Goal: Task Accomplishment & Management: Manage account settings

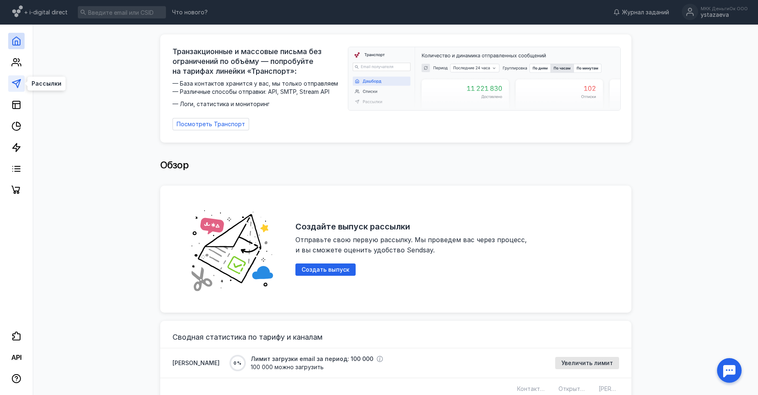
click at [16, 85] on icon at bounding box center [16, 84] width 10 height 10
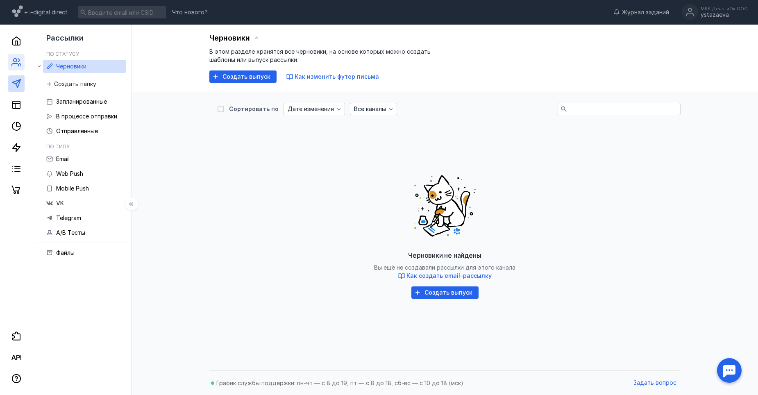
click at [11, 61] on link at bounding box center [16, 62] width 16 height 16
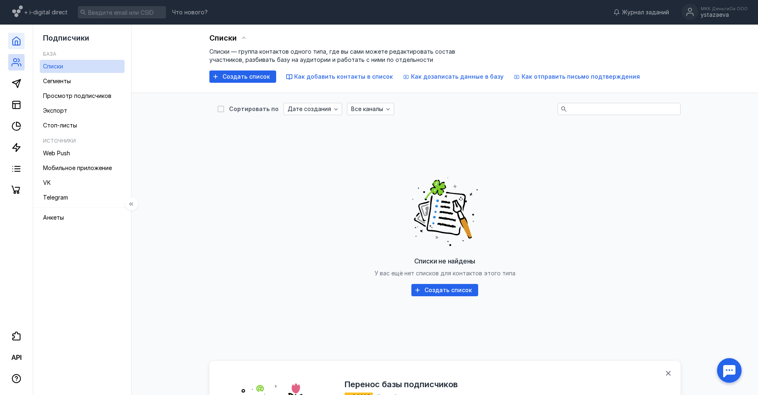
click at [15, 46] on link at bounding box center [16, 41] width 16 height 16
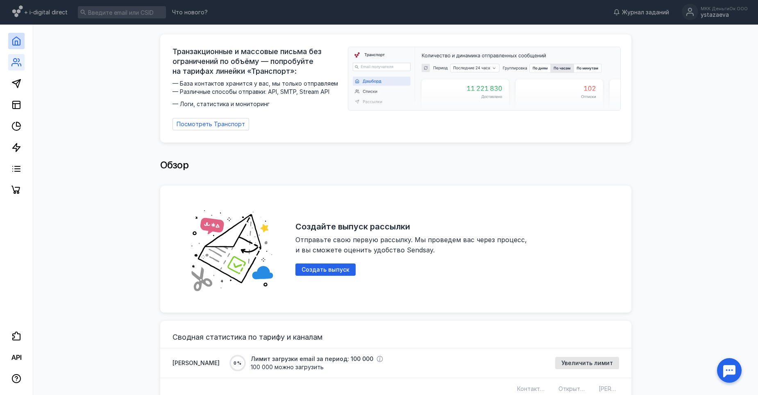
click at [24, 62] on link at bounding box center [16, 62] width 16 height 16
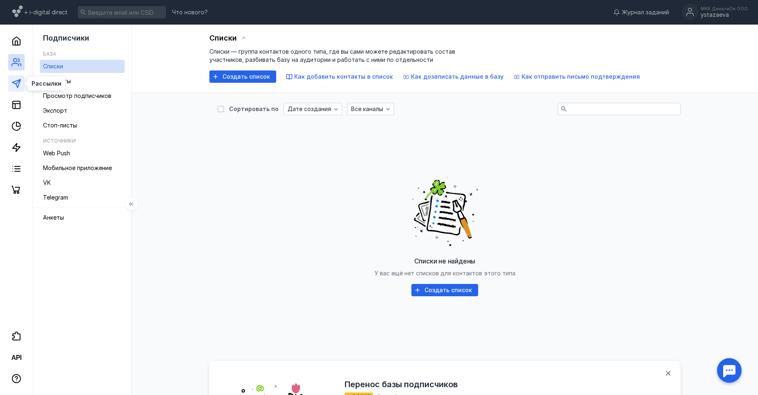
click at [19, 82] on icon at bounding box center [16, 84] width 10 height 10
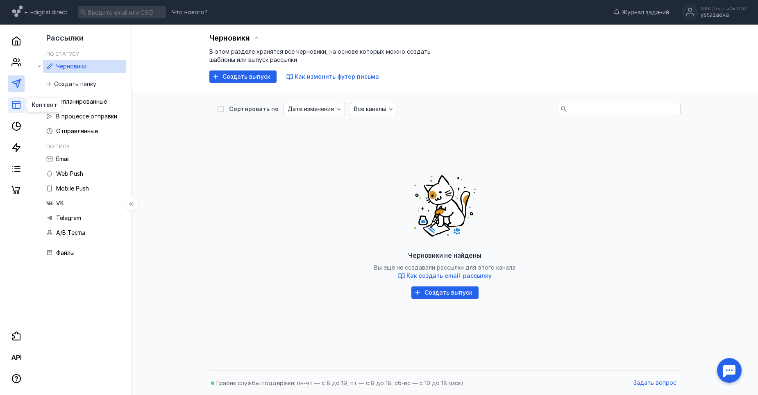
click at [19, 104] on icon at bounding box center [16, 105] width 10 height 10
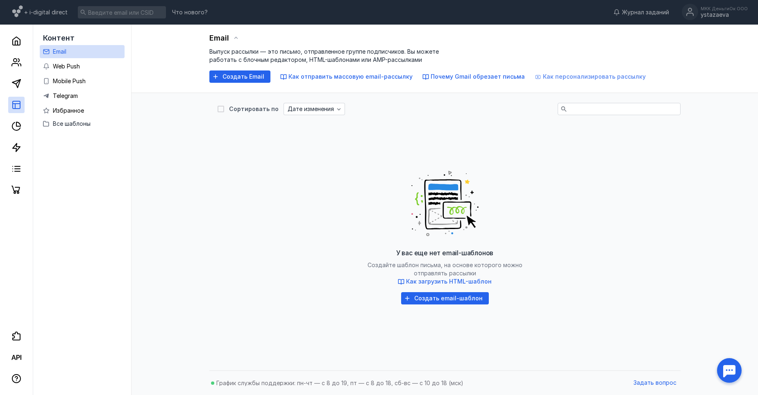
click at [543, 75] on span "Как персонализировать рассылку" at bounding box center [594, 76] width 103 height 7
click at [705, 12] on div "ystazaeva" at bounding box center [724, 14] width 47 height 7
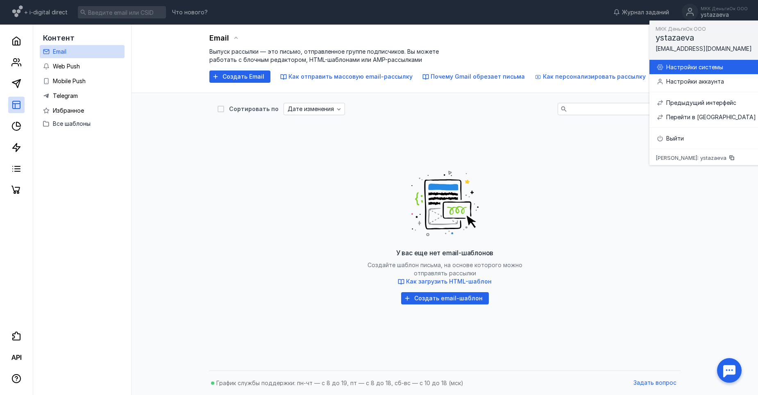
click at [696, 66] on div "Настройки системы" at bounding box center [711, 67] width 90 height 8
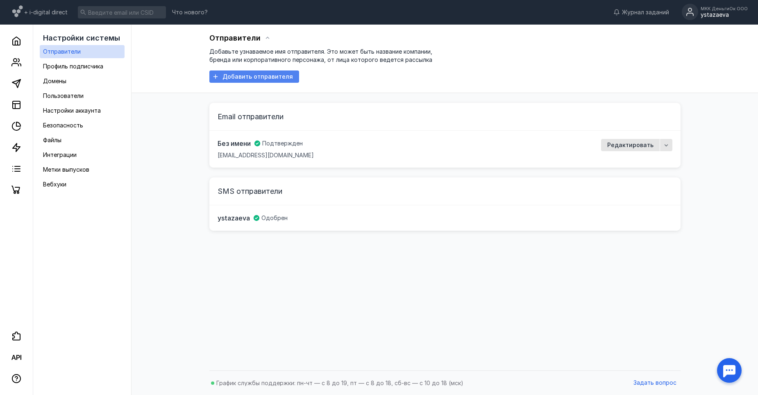
click at [280, 78] on span "Добавить отправителя" at bounding box center [257, 76] width 70 height 7
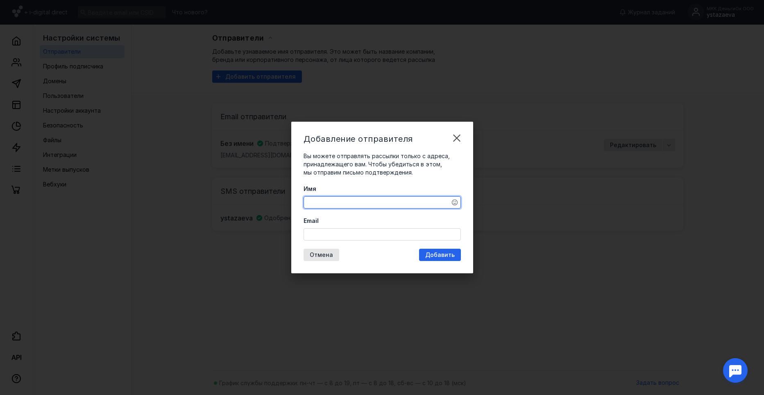
click at [408, 202] on textarea "Имя" at bounding box center [382, 202] width 157 height 11
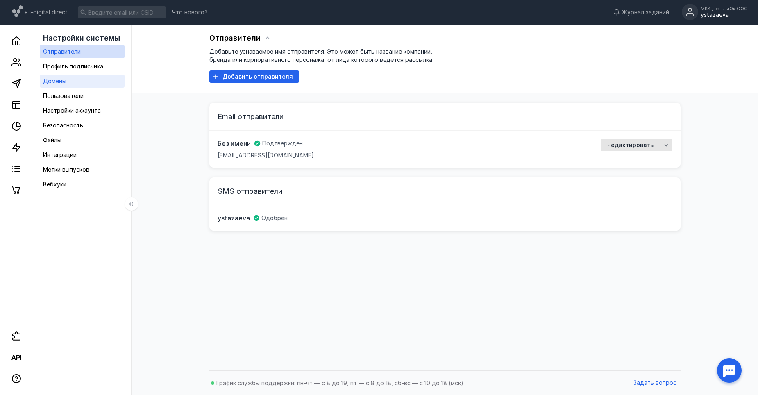
click at [75, 82] on link "Домены" at bounding box center [82, 81] width 85 height 13
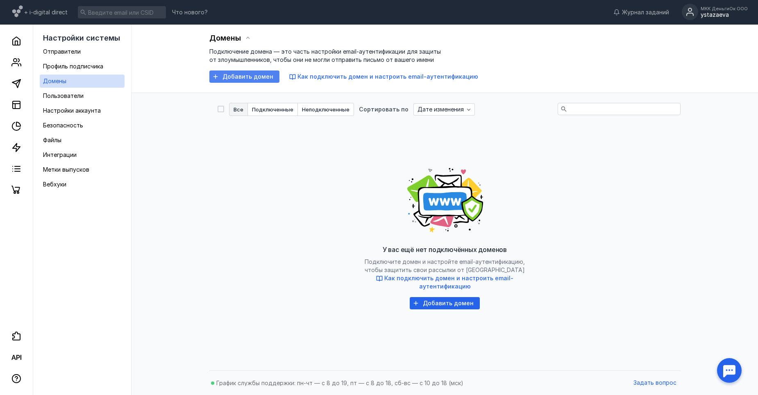
click at [257, 78] on span "Добавить домен" at bounding box center [247, 76] width 51 height 7
click at [333, 77] on span "Как подключить домен и настроить email-аутентификацию" at bounding box center [387, 76] width 181 height 7
click at [73, 47] on div "Отправители" at bounding box center [62, 52] width 38 height 10
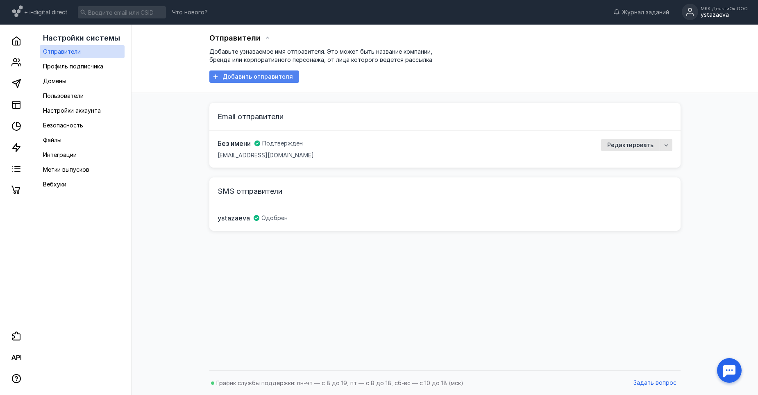
click at [268, 71] on div "Добавить отправителя" at bounding box center [254, 76] width 90 height 12
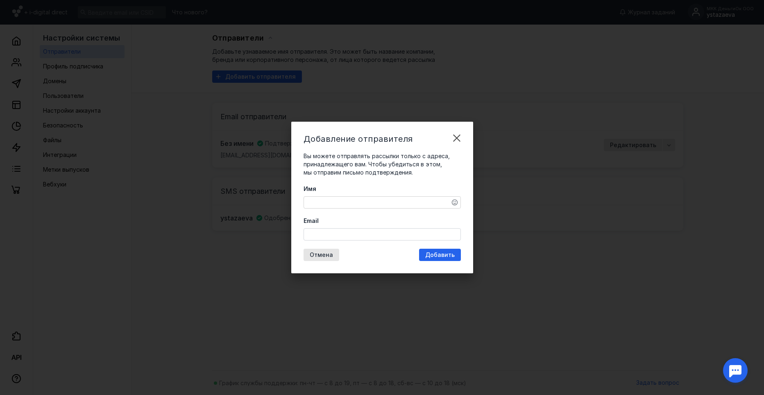
click at [406, 196] on div "Имя" at bounding box center [382, 197] width 157 height 24
click at [394, 206] on textarea "Имя" at bounding box center [382, 202] width 157 height 11
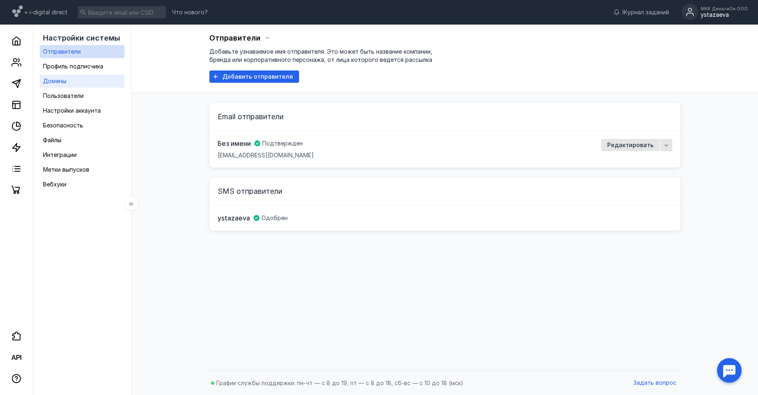
click at [69, 84] on link "Домены" at bounding box center [82, 81] width 85 height 13
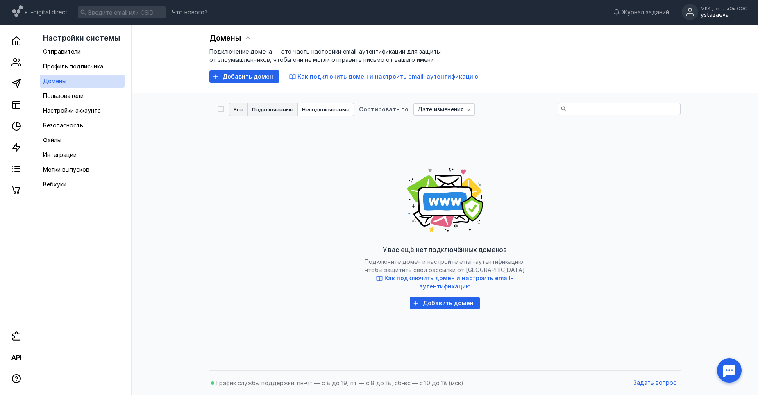
click at [267, 109] on span "Подключенные" at bounding box center [272, 109] width 41 height 5
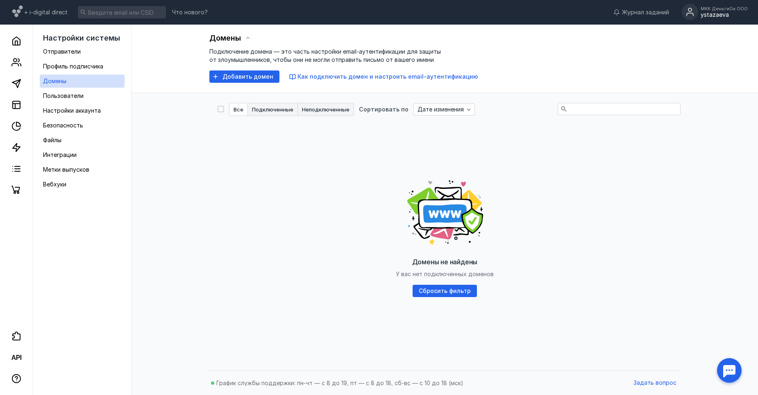
click at [317, 115] on button "Неподключенные" at bounding box center [326, 109] width 56 height 13
click at [235, 111] on span "Все" at bounding box center [239, 109] width 10 height 5
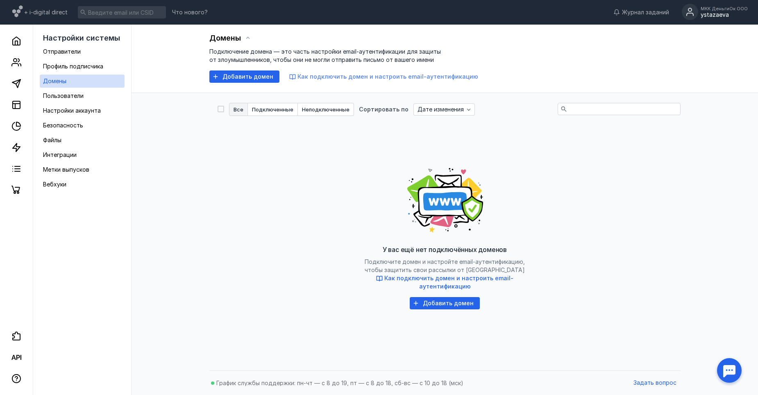
click at [361, 78] on span "Как подключить домен и настроить email-аутентификацию" at bounding box center [387, 76] width 181 height 7
click at [21, 340] on icon at bounding box center [16, 336] width 10 height 10
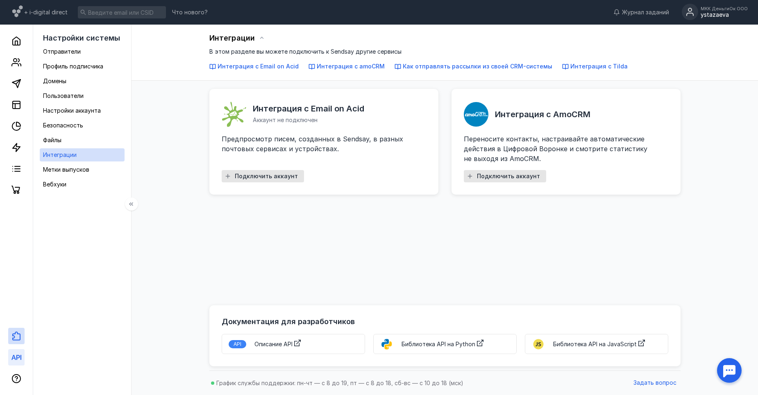
click at [20, 358] on icon at bounding box center [20, 357] width 1 height 5
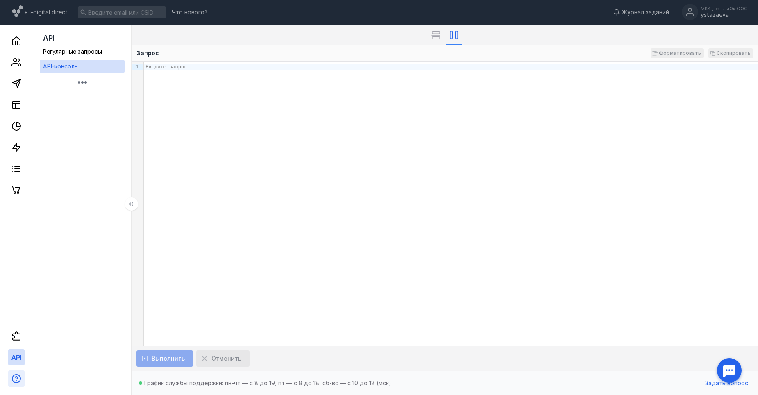
click at [14, 375] on icon "button" at bounding box center [16, 378] width 9 height 9
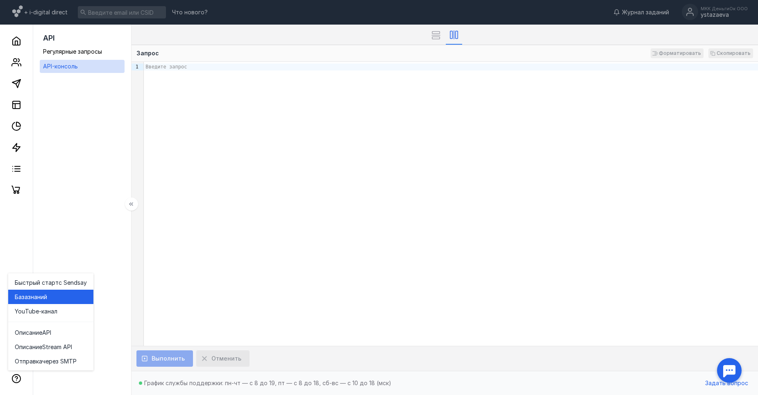
click at [37, 298] on span "знаний" at bounding box center [37, 297] width 19 height 8
click at [15, 45] on polyline at bounding box center [16, 43] width 2 height 4
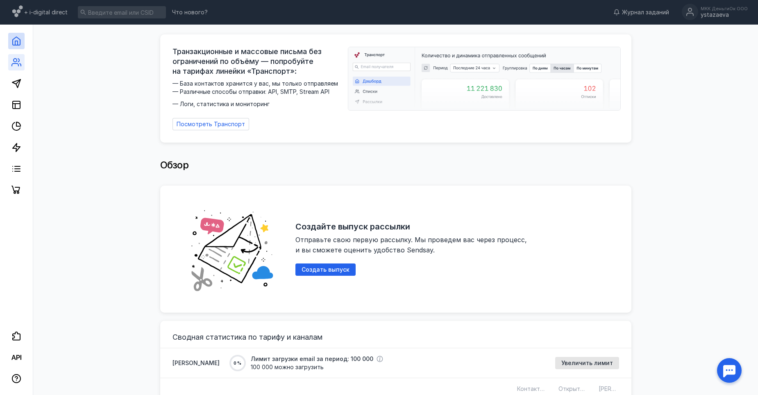
click at [18, 57] on link at bounding box center [16, 62] width 16 height 16
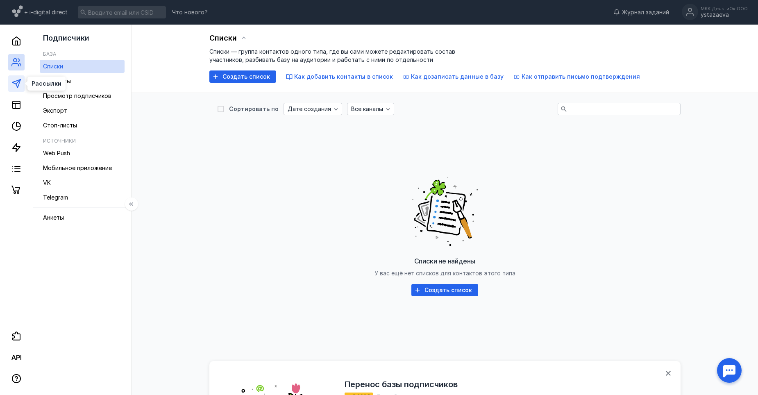
click at [18, 84] on icon at bounding box center [16, 84] width 10 height 10
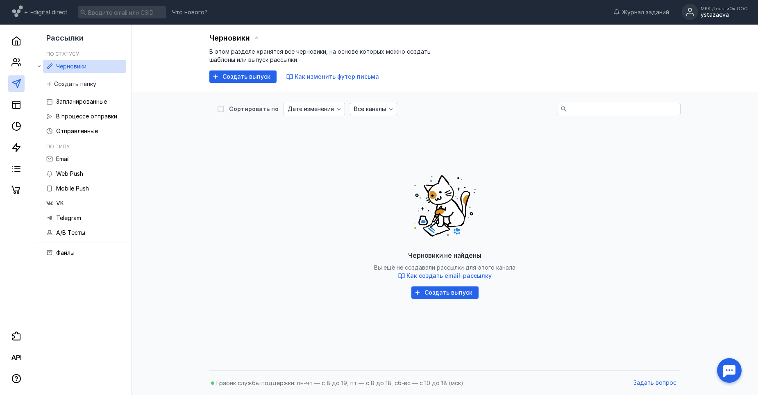
click at [722, 8] on div "МКК ДеньгиОк ООО" at bounding box center [724, 8] width 47 height 5
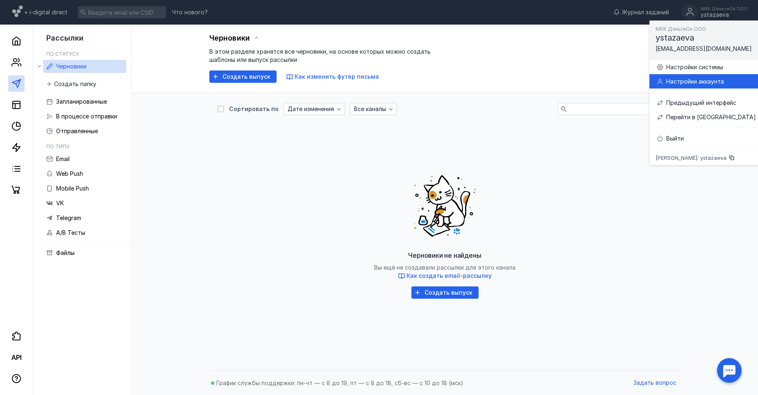
click at [704, 85] on div "Настройки аккаунта" at bounding box center [711, 81] width 90 height 8
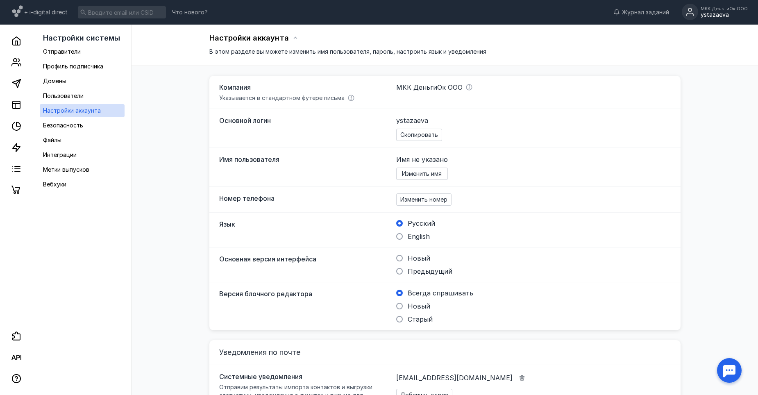
click at [718, 13] on div "ystazaeva" at bounding box center [724, 14] width 47 height 7
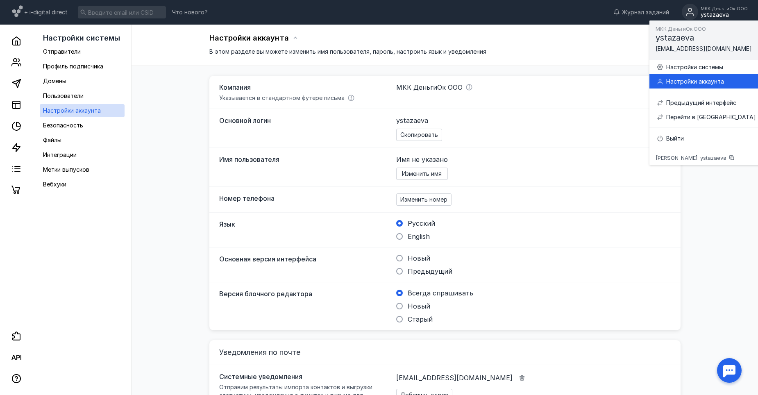
click at [678, 79] on div "Настройки аккаунта" at bounding box center [711, 81] width 90 height 8
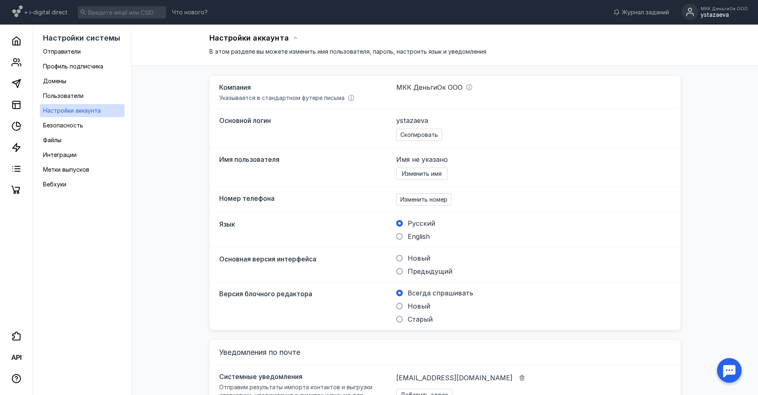
click at [722, 16] on div "ystazaeva" at bounding box center [724, 14] width 47 height 7
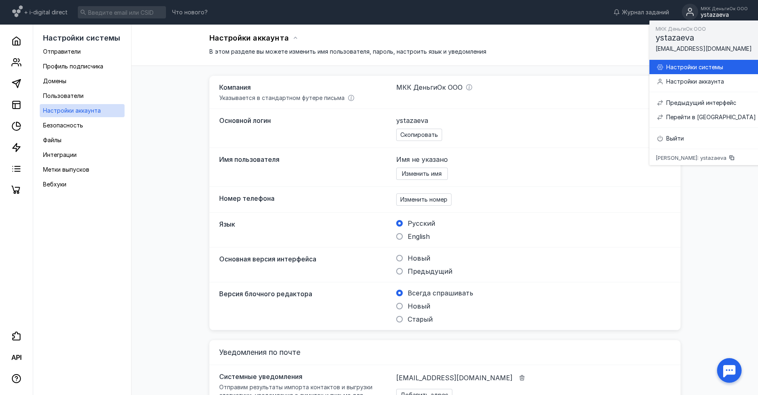
click at [687, 66] on div "Настройки системы" at bounding box center [711, 67] width 90 height 8
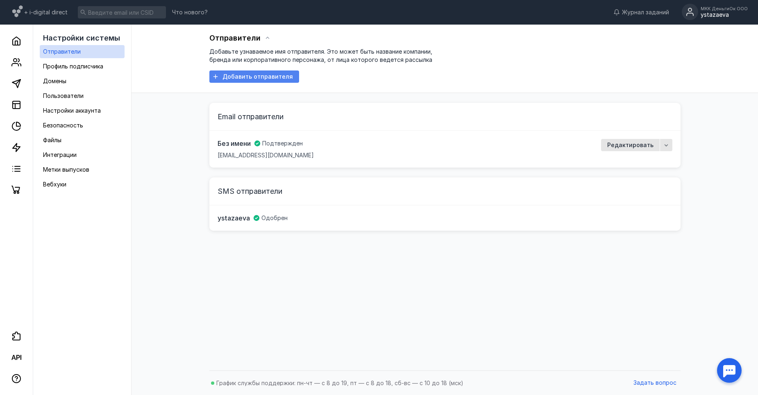
click at [257, 76] on span "Добавить отправителя" at bounding box center [257, 76] width 70 height 7
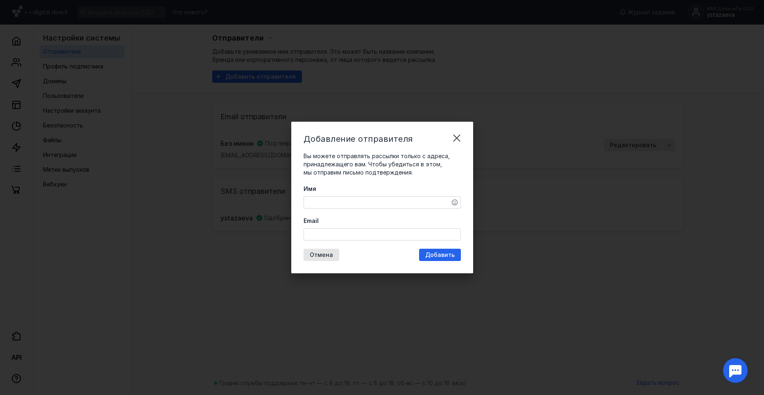
click at [356, 205] on textarea "Имя" at bounding box center [382, 202] width 157 height 11
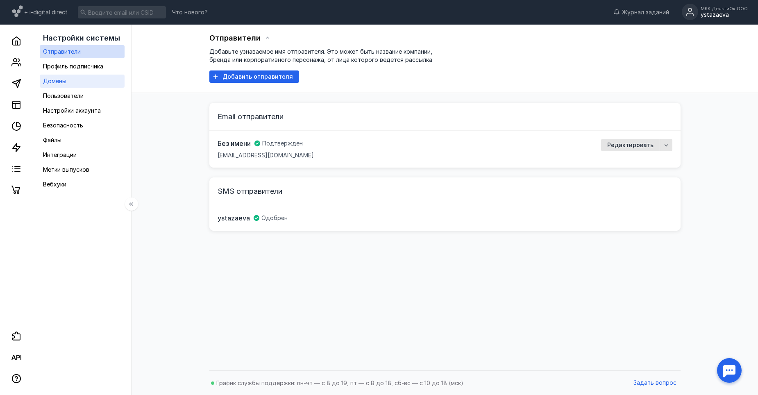
click at [56, 82] on span "Домены" at bounding box center [54, 80] width 23 height 7
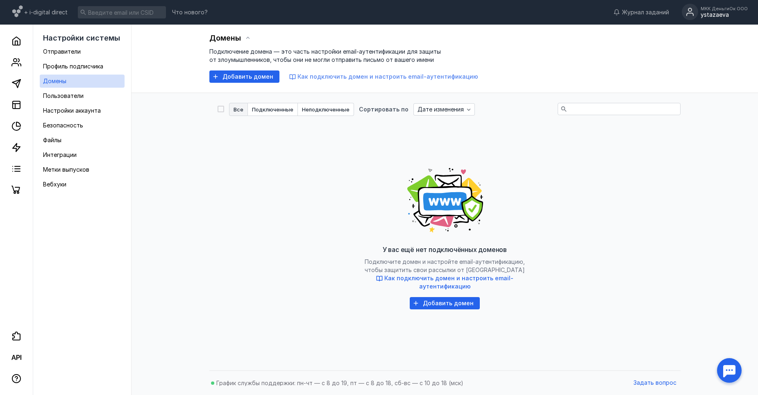
click at [341, 77] on span "Как подключить домен и настроить email-аутентификацию" at bounding box center [387, 76] width 181 height 7
click at [86, 97] on link "Пользователи" at bounding box center [82, 95] width 85 height 13
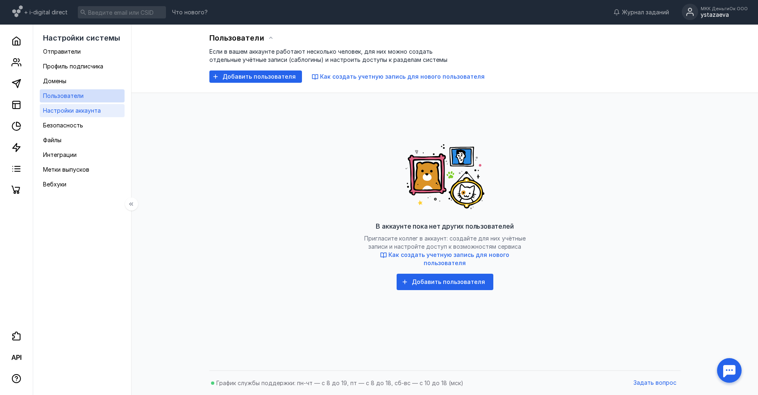
click at [70, 113] on span "Настройки аккаунта" at bounding box center [72, 110] width 58 height 7
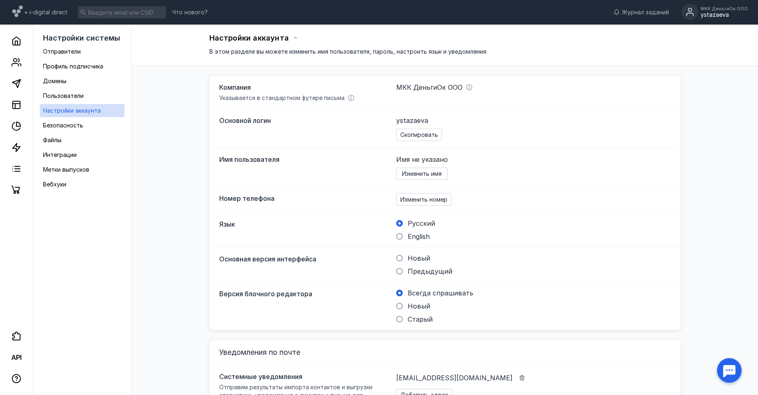
click at [398, 102] on div "Компания Указывается в стандартном футере письма МКК ДеньгиОк ООО" at bounding box center [444, 92] width 471 height 33
click at [720, 14] on div "ystazaeva" at bounding box center [724, 14] width 47 height 7
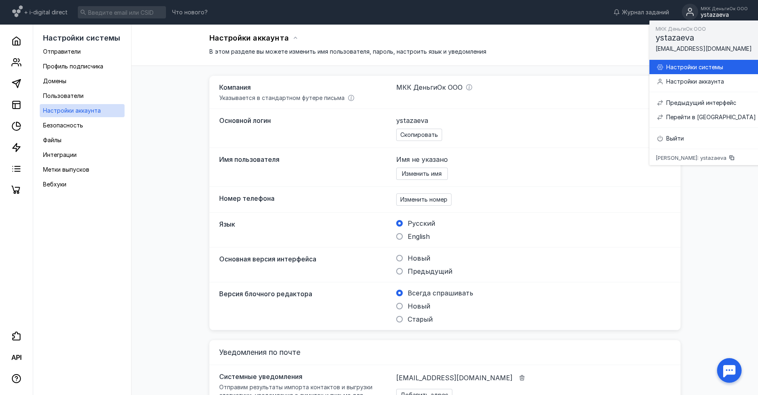
click at [680, 64] on div "Настройки системы" at bounding box center [711, 67] width 90 height 8
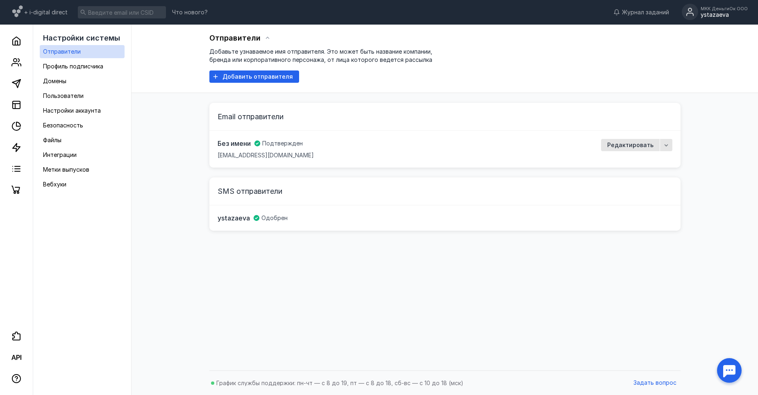
click at [722, 15] on div "ystazaeva" at bounding box center [724, 14] width 47 height 7
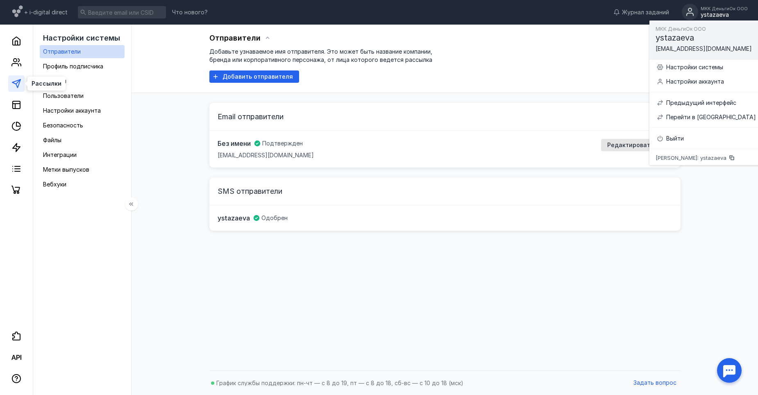
click at [20, 84] on icon at bounding box center [16, 84] width 10 height 10
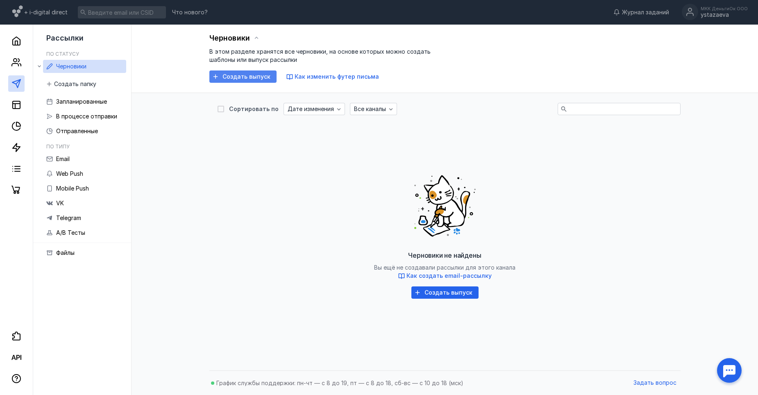
click at [234, 76] on span "Создать выпуск" at bounding box center [246, 76] width 48 height 7
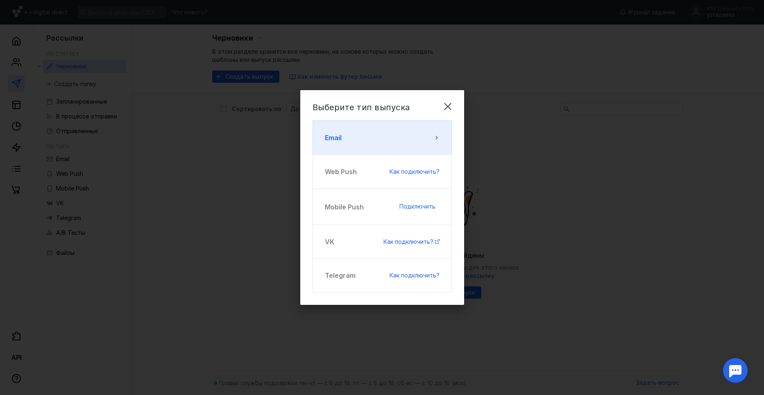
click at [359, 145] on button "Email" at bounding box center [382, 137] width 139 height 34
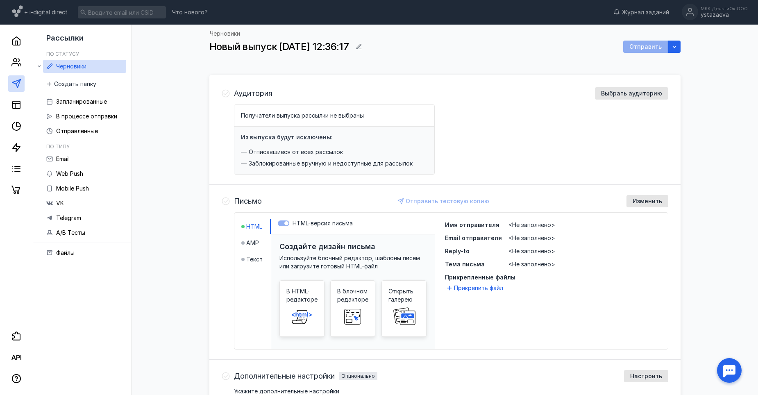
click at [529, 225] on span "<Не заполнено>" at bounding box center [532, 224] width 47 height 7
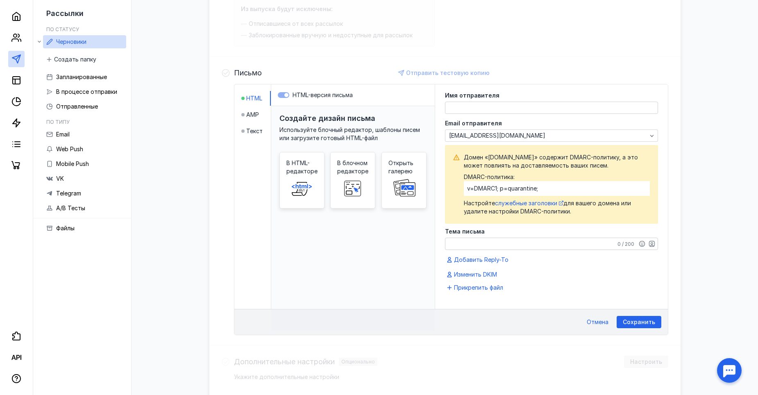
scroll to position [184, 0]
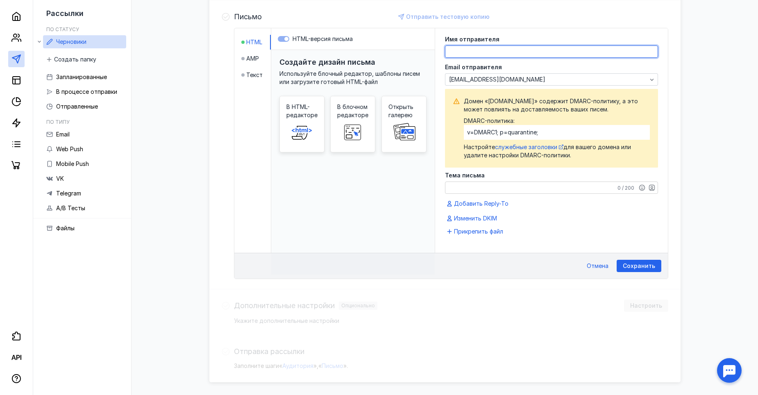
click at [483, 53] on textarea at bounding box center [551, 51] width 212 height 11
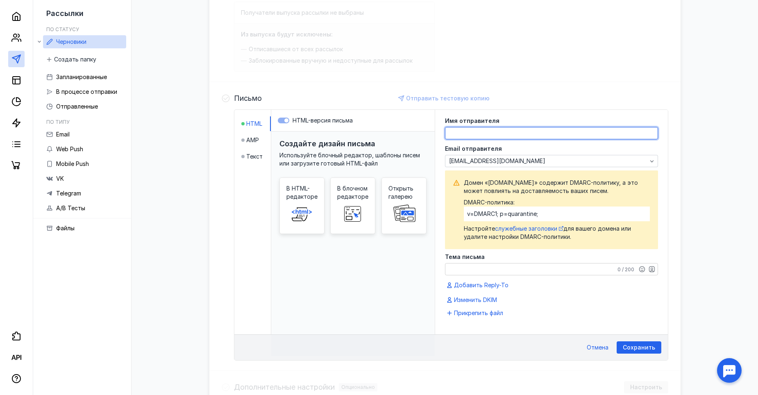
scroll to position [102, 0]
click at [486, 103] on div "Отправить тестовую копию" at bounding box center [444, 99] width 99 height 12
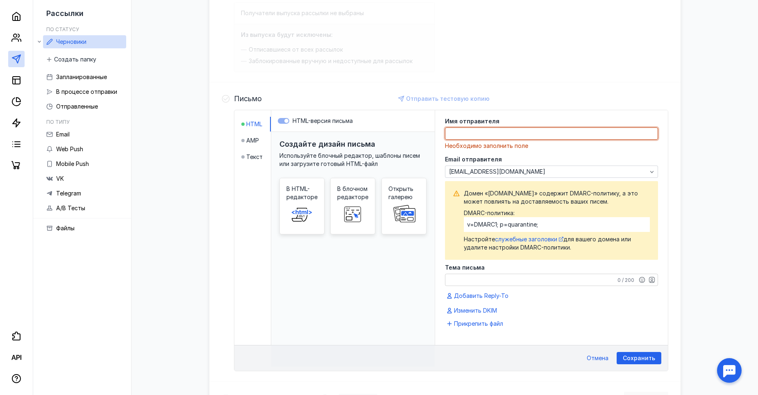
click at [475, 128] on textarea at bounding box center [551, 133] width 212 height 11
click at [434, 121] on div "HTML-версия письма" at bounding box center [352, 121] width 163 height 22
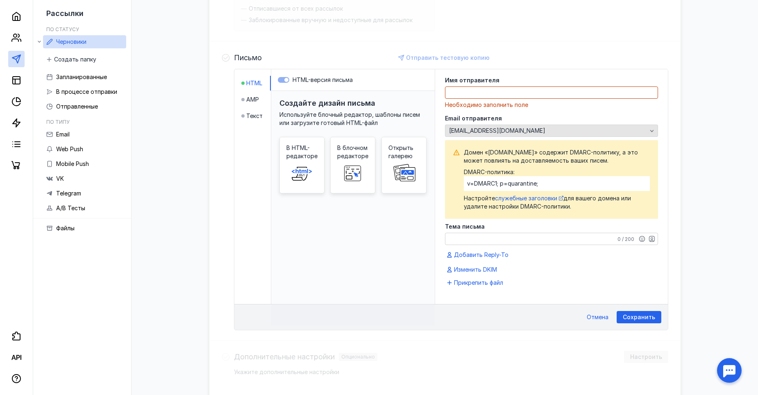
click at [649, 131] on icon "button" at bounding box center [652, 130] width 7 height 7
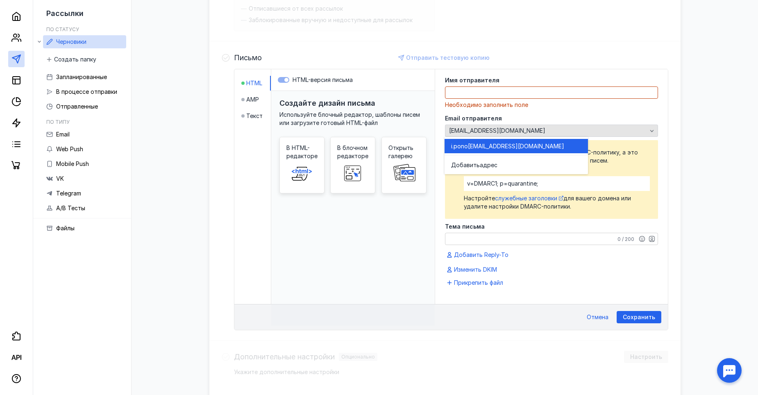
click at [648, 134] on div "button" at bounding box center [652, 131] width 8 height 8
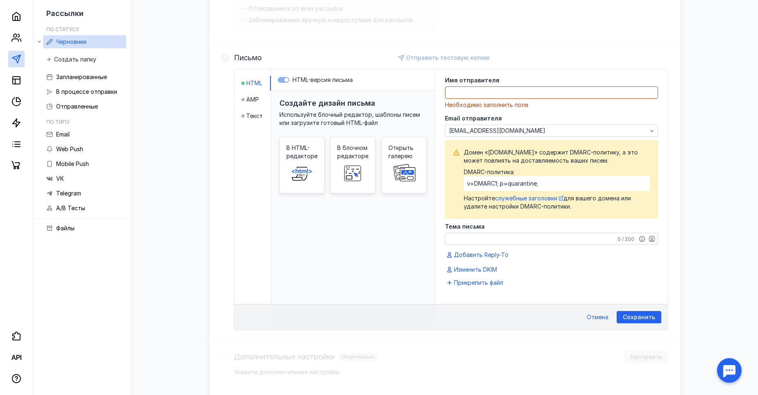
click at [675, 140] on div "Письмо Отправить тестовую копию HTML AMP Текст HTML-версия письма Создайте диза…" at bounding box center [444, 190] width 471 height 299
click at [659, 131] on div "Имя отправителя Необходимо заполнить поле Email отправителя [EMAIL_ADDRESS][DOM…" at bounding box center [551, 186] width 233 height 235
click at [423, 225] on div "Создайте дизайн письма Используйте блочный редактор, шаблоны писем или загрузит…" at bounding box center [352, 208] width 163 height 235
click at [424, 222] on div "Создайте дизайн письма Используйте блочный редактор, шаблоны писем или загрузит…" at bounding box center [352, 208] width 163 height 235
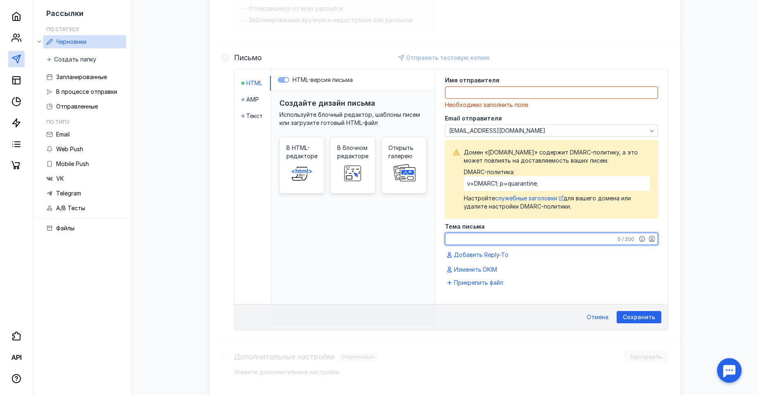
click at [573, 242] on textarea "Тема письма" at bounding box center [551, 238] width 212 height 11
click at [488, 270] on div "Имя отправителя Необходимо заполнить поле Email отправителя [EMAIL_ADDRESS][DOM…" at bounding box center [551, 175] width 213 height 197
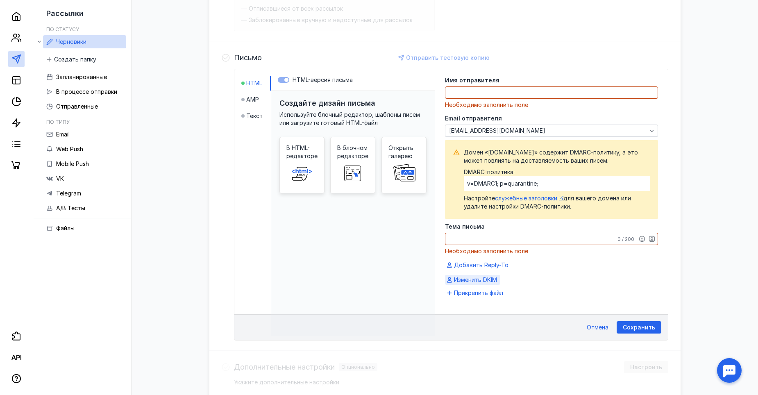
click at [481, 282] on span "Изменить DKIM" at bounding box center [475, 280] width 43 height 8
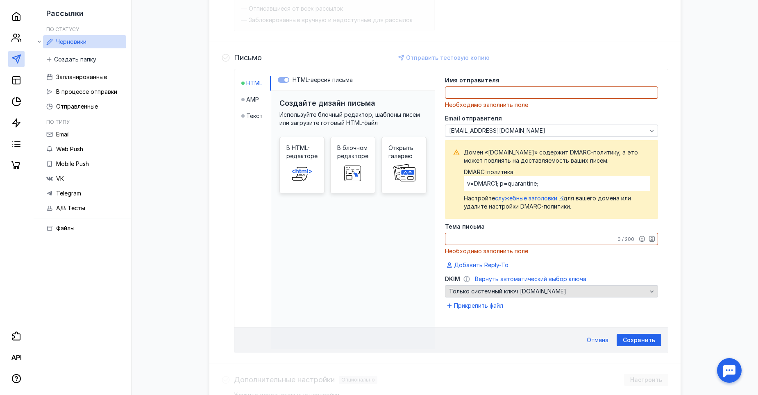
click at [620, 292] on div "Только системный ключ [DOMAIN_NAME]" at bounding box center [548, 291] width 202 height 8
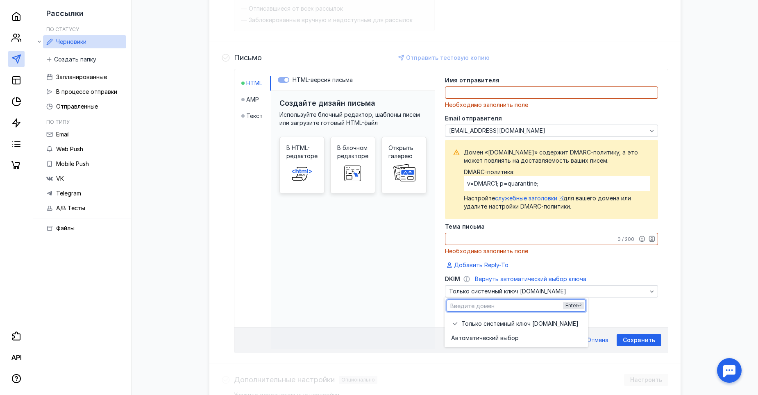
click at [620, 275] on div "DKIM Вернуть автоматический выбор ключа" at bounding box center [551, 279] width 213 height 8
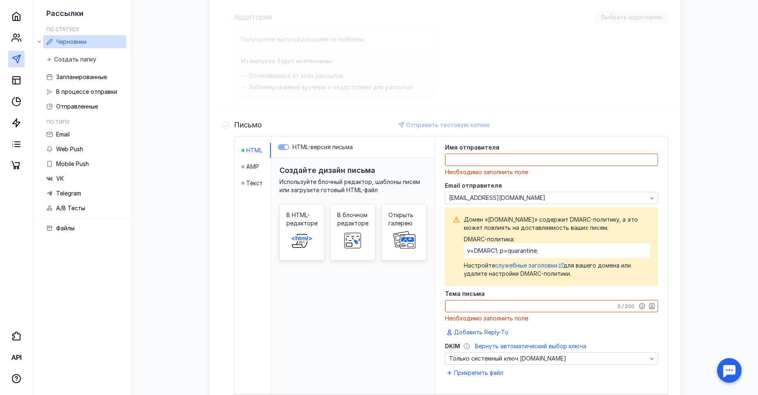
scroll to position [0, 0]
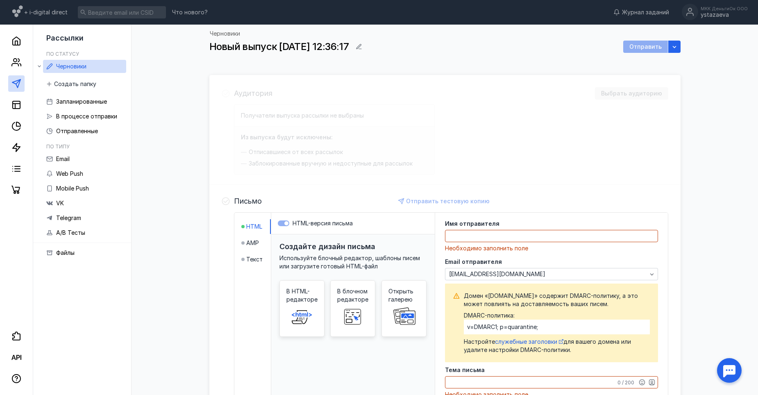
click at [531, 230] on div at bounding box center [551, 236] width 213 height 12
click at [529, 233] on textarea at bounding box center [551, 235] width 212 height 11
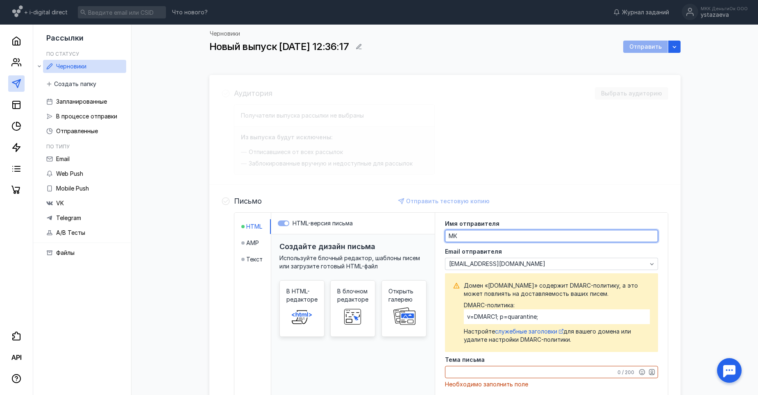
type textarea "М"
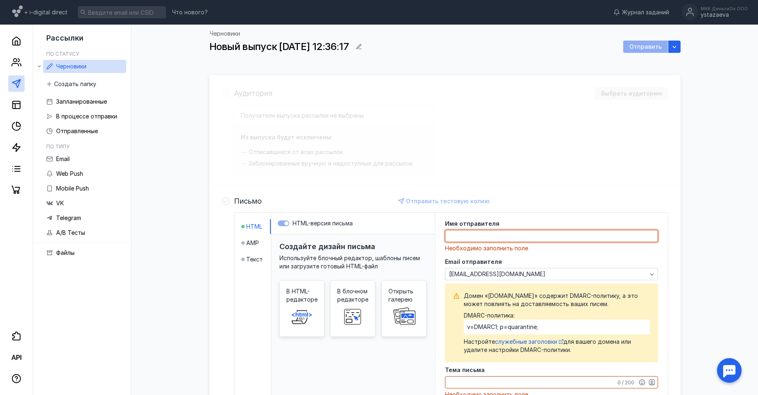
drag, startPoint x: 566, startPoint y: 152, endPoint x: 570, endPoint y: 159, distance: 8.8
click at [568, 154] on div "Аудитория Выбрать аудиторию Получатели выпуска рассылки не выбраны Из выпуска б…" at bounding box center [444, 337] width 471 height 525
click at [682, 168] on div "Черновики Новый выпуск [DATE] 12:36:17 Отправить Аудитория Выбрать аудиторию По…" at bounding box center [445, 317] width 610 height 585
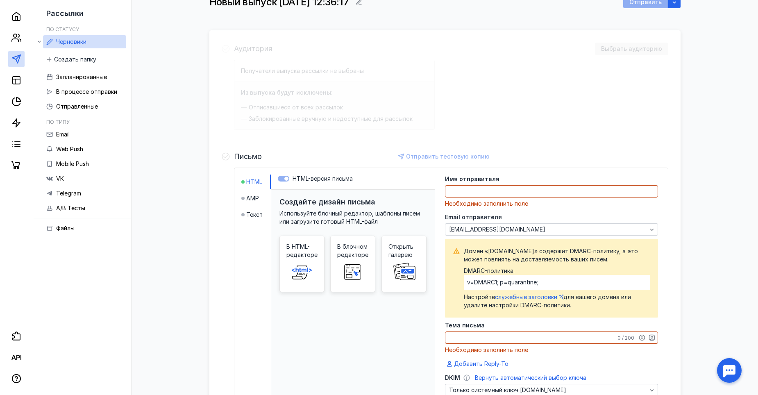
scroll to position [123, 0]
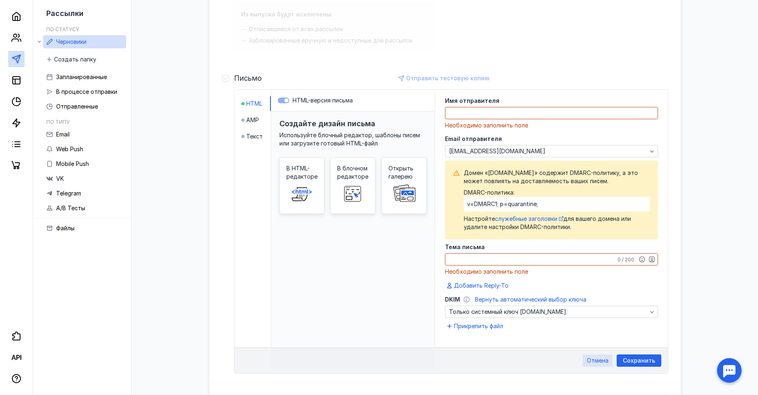
click at [592, 358] on span "Отмена" at bounding box center [598, 360] width 22 height 7
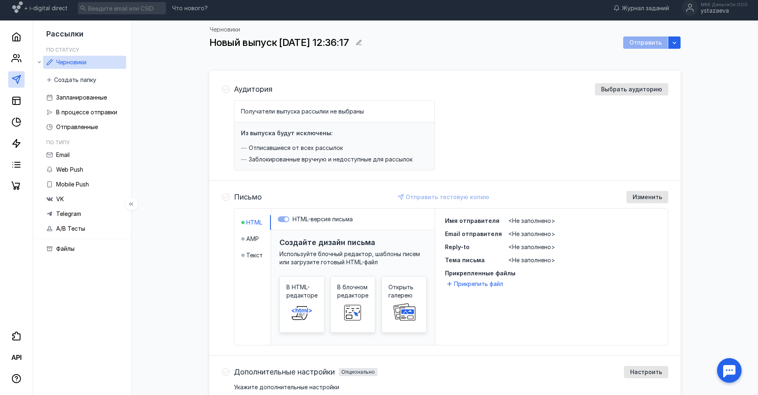
scroll to position [0, 0]
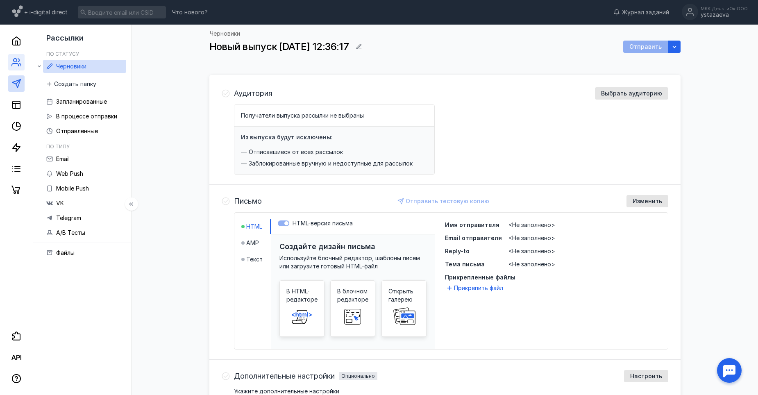
click at [11, 61] on link at bounding box center [16, 62] width 16 height 16
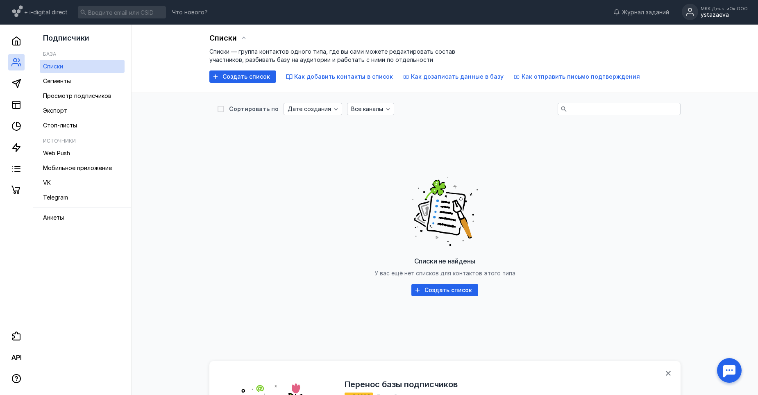
click at [720, 6] on div "МКК ДеньгиОк ООО" at bounding box center [724, 8] width 47 height 5
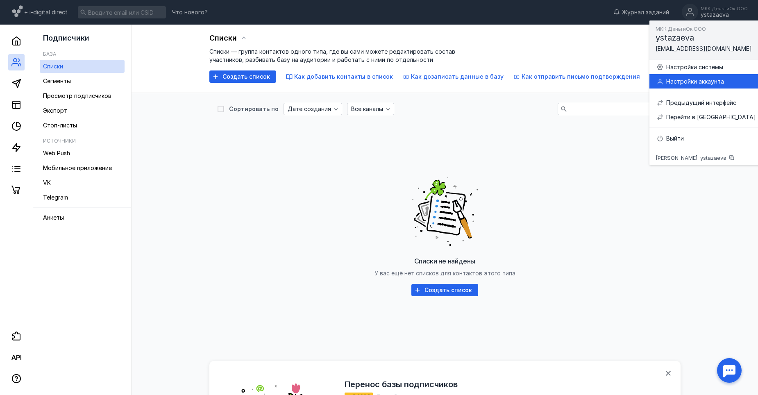
click at [686, 82] on div "Настройки аккаунта" at bounding box center [711, 81] width 90 height 8
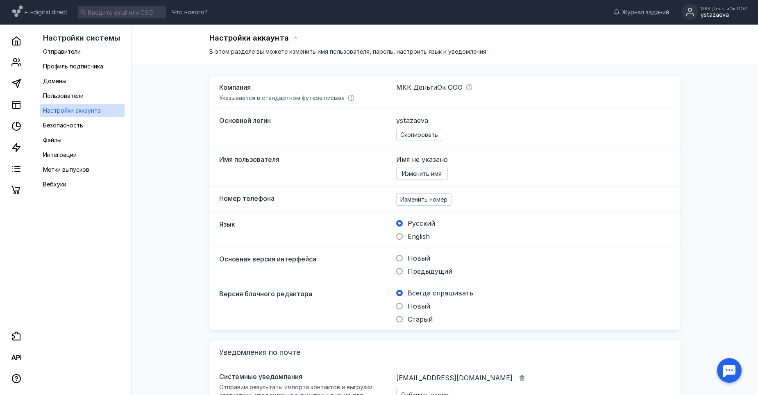
click at [345, 88] on span "Компания" at bounding box center [301, 87] width 164 height 10
click at [469, 86] on icon at bounding box center [469, 87] width 7 height 7
click at [493, 92] on div "МКК ДеньгиОк ООО" at bounding box center [527, 87] width 262 height 10
click at [471, 100] on div "Компания Указывается в стандартном футере письма МКК ДеньгиОк ООО" at bounding box center [444, 92] width 471 height 33
click at [711, 14] on div "ystazaeva" at bounding box center [724, 14] width 47 height 7
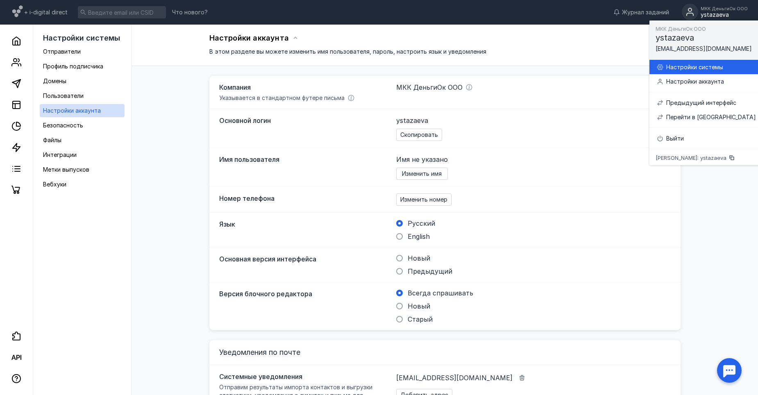
click at [681, 64] on div "Настройки системы" at bounding box center [711, 67] width 90 height 8
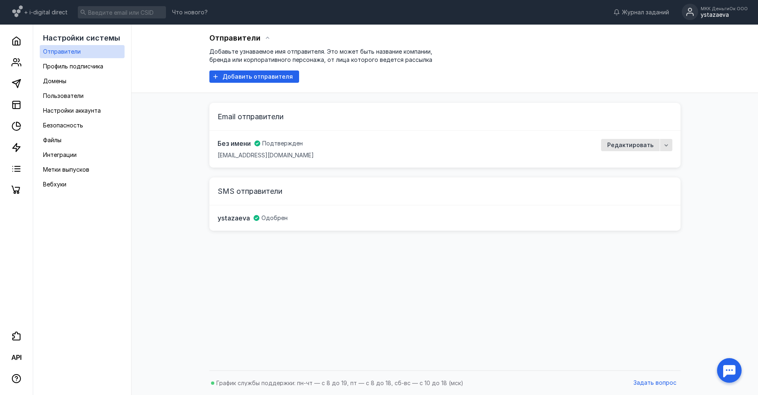
click at [719, 15] on div "ystazaeva" at bounding box center [724, 14] width 47 height 7
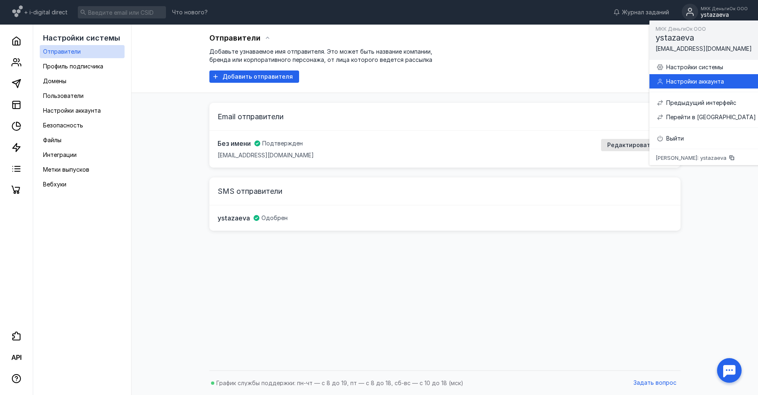
click at [680, 83] on div "Настройки аккаунта" at bounding box center [711, 81] width 90 height 8
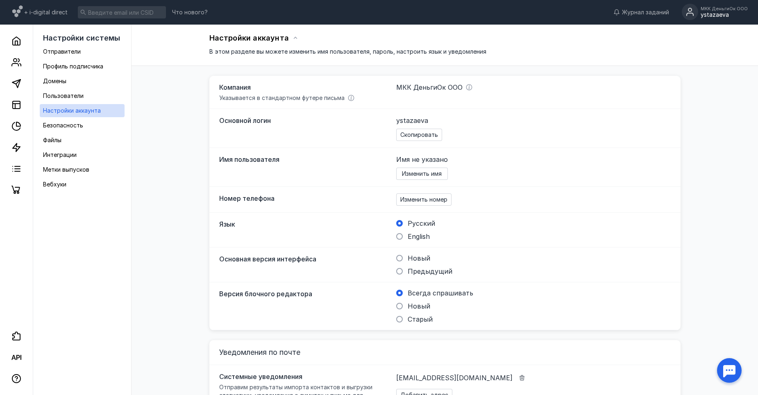
click at [716, 11] on div "МКК ДеньгиОк ООО" at bounding box center [724, 8] width 47 height 5
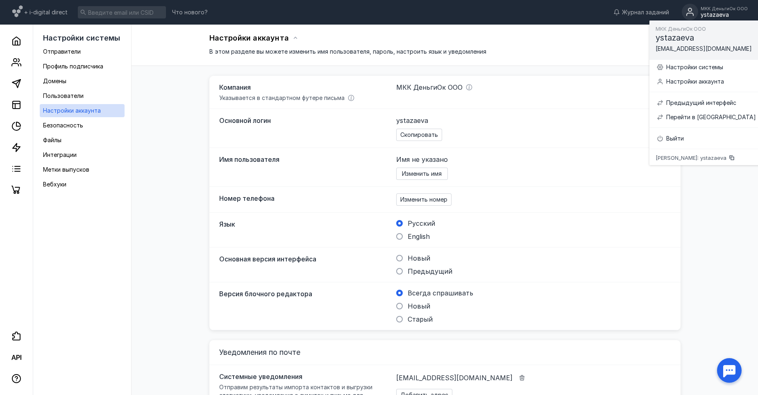
click at [641, 263] on div "Новый Предыдущий" at bounding box center [527, 264] width 262 height 21
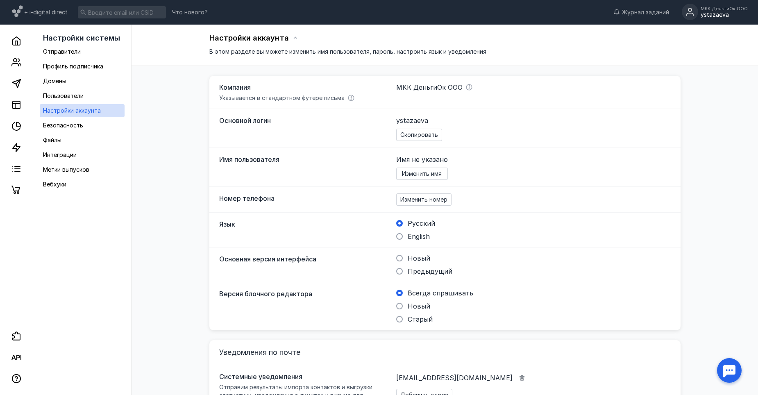
click at [717, 8] on div "МКК ДеньгиОк ООО" at bounding box center [724, 8] width 47 height 5
click at [722, 13] on div "ystazaeva" at bounding box center [724, 14] width 47 height 7
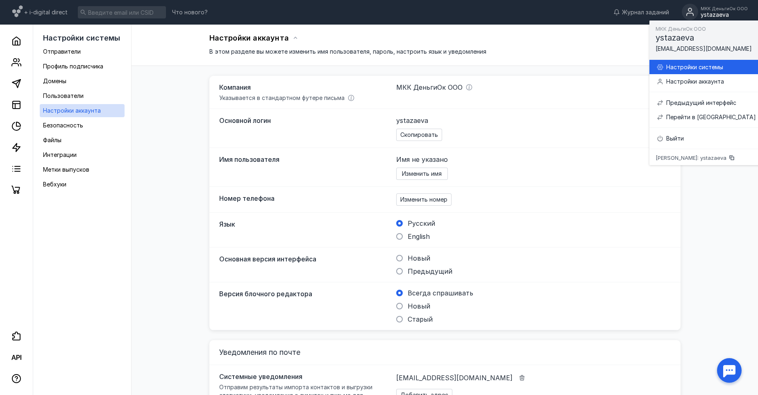
click at [686, 64] on div "Настройки системы" at bounding box center [711, 67] width 90 height 8
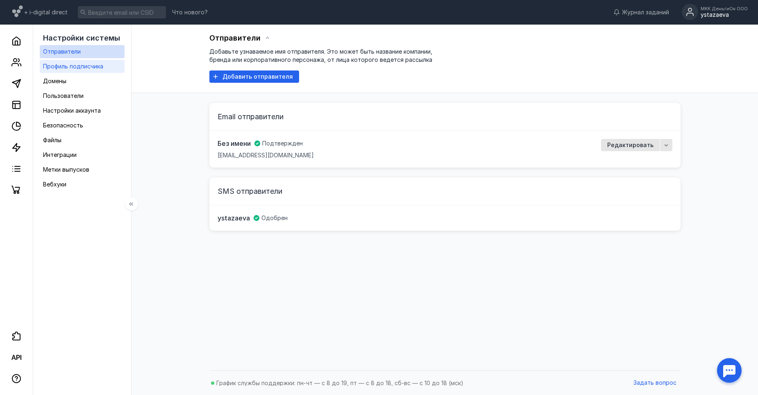
click at [71, 65] on span "Профиль подписчика" at bounding box center [73, 66] width 60 height 7
